Goal: Use online tool/utility: Use online tool/utility

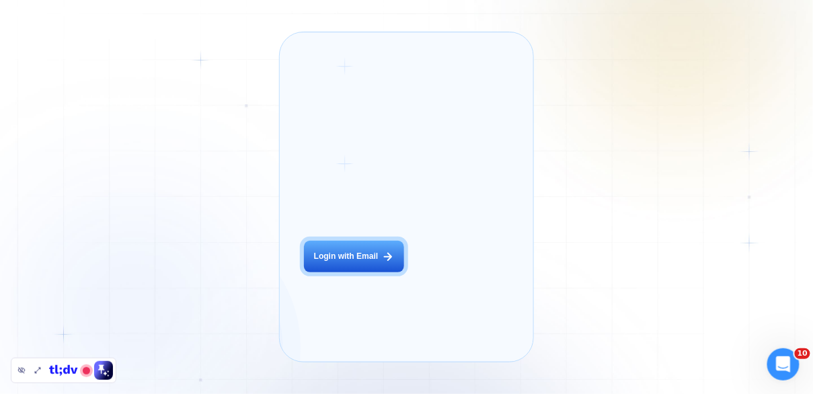
click at [356, 268] on div "Login ‍ Welcome to GigRadar. AI Business Manager for Agencies Login with Email" at bounding box center [367, 196] width 151 height 305
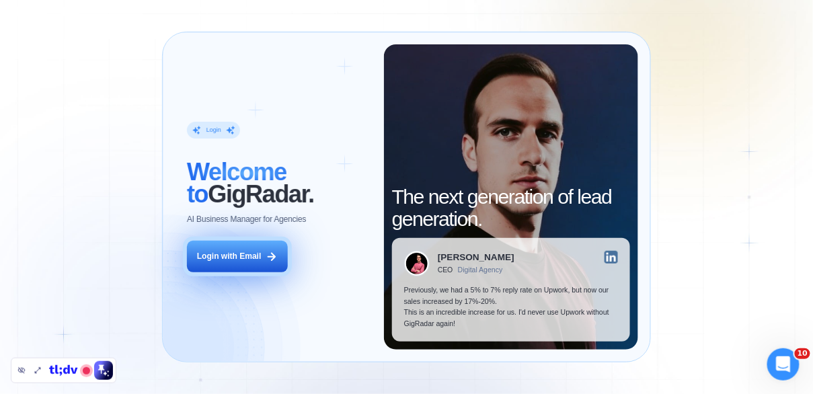
click at [246, 267] on button "Login with Email" at bounding box center [237, 257] width 101 height 32
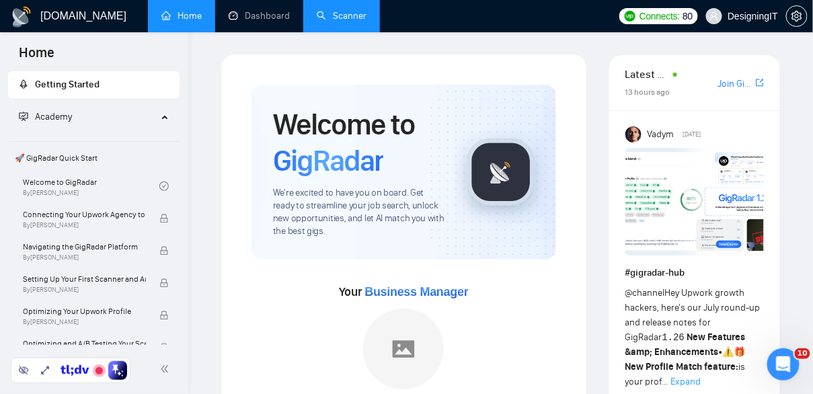
click at [356, 20] on link "Scanner" at bounding box center [342, 15] width 50 height 11
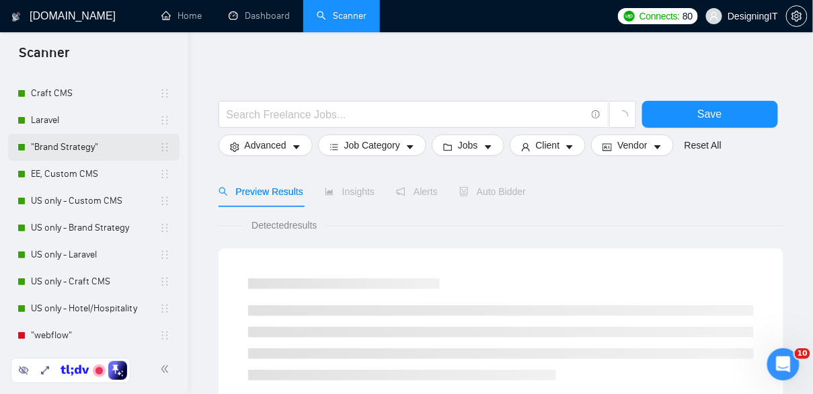
scroll to position [94, 0]
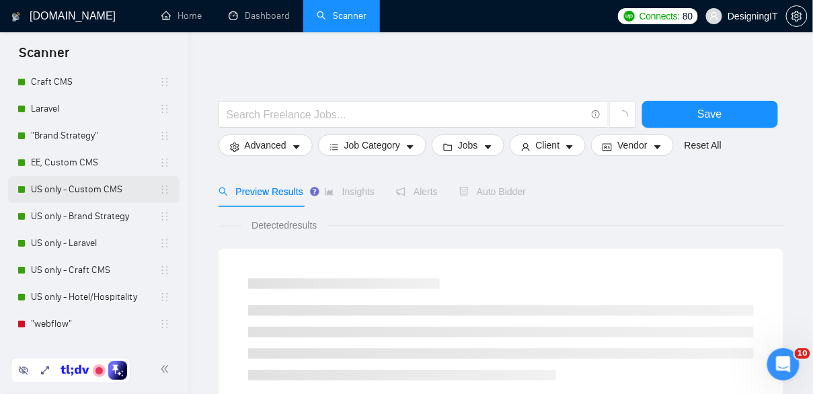
click at [77, 188] on link "US only - Custom CMS" at bounding box center [95, 189] width 128 height 27
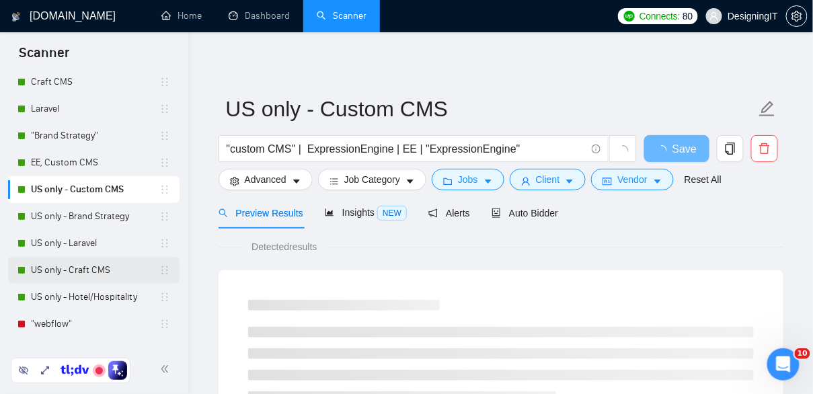
click at [81, 274] on link "US only - Craft CMS" at bounding box center [95, 270] width 128 height 27
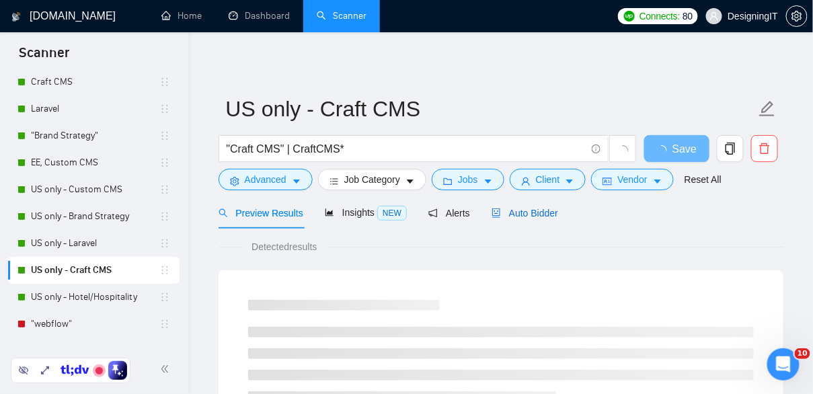
click at [550, 208] on span "Auto Bidder" at bounding box center [525, 213] width 67 height 11
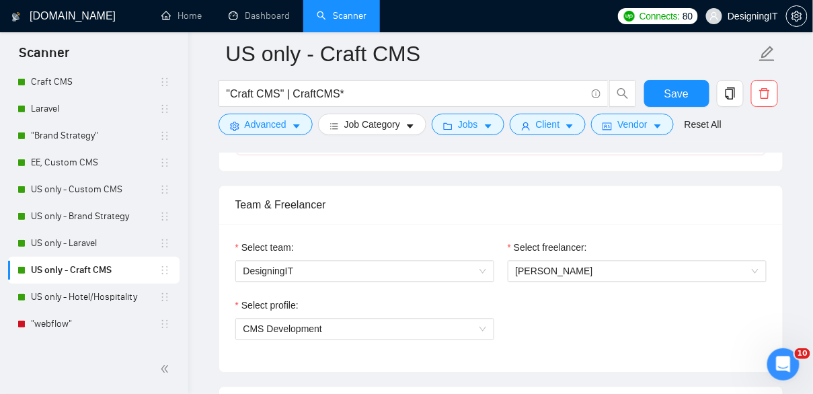
scroll to position [646, 0]
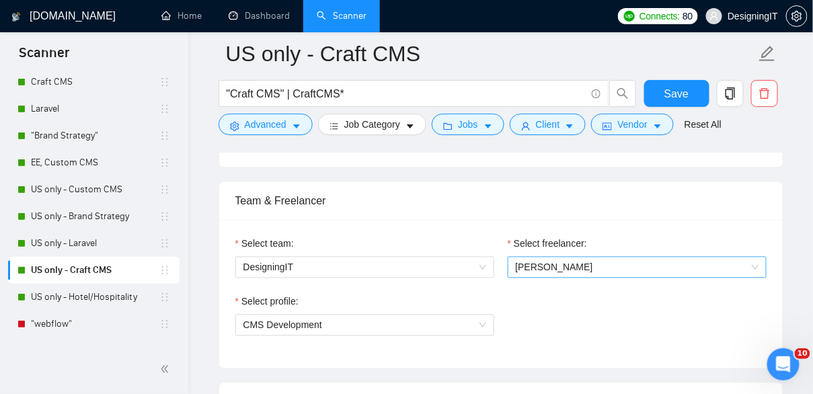
click at [549, 258] on span "[PERSON_NAME]" at bounding box center [637, 268] width 243 height 20
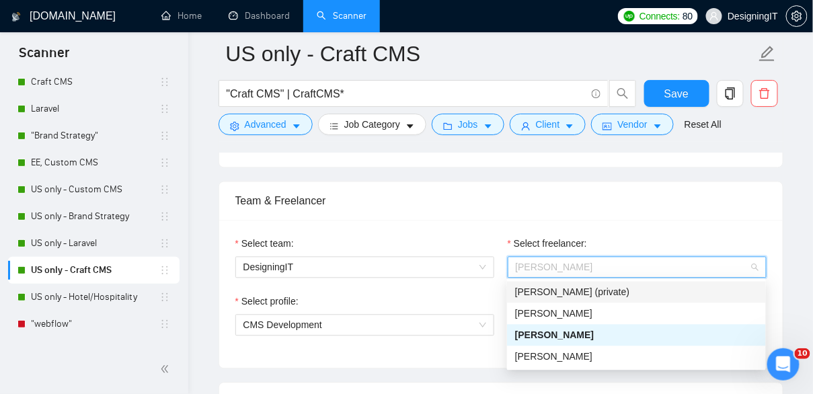
click at [648, 211] on div "Team & Freelancer" at bounding box center [500, 201] width 531 height 38
